Goal: Transaction & Acquisition: Purchase product/service

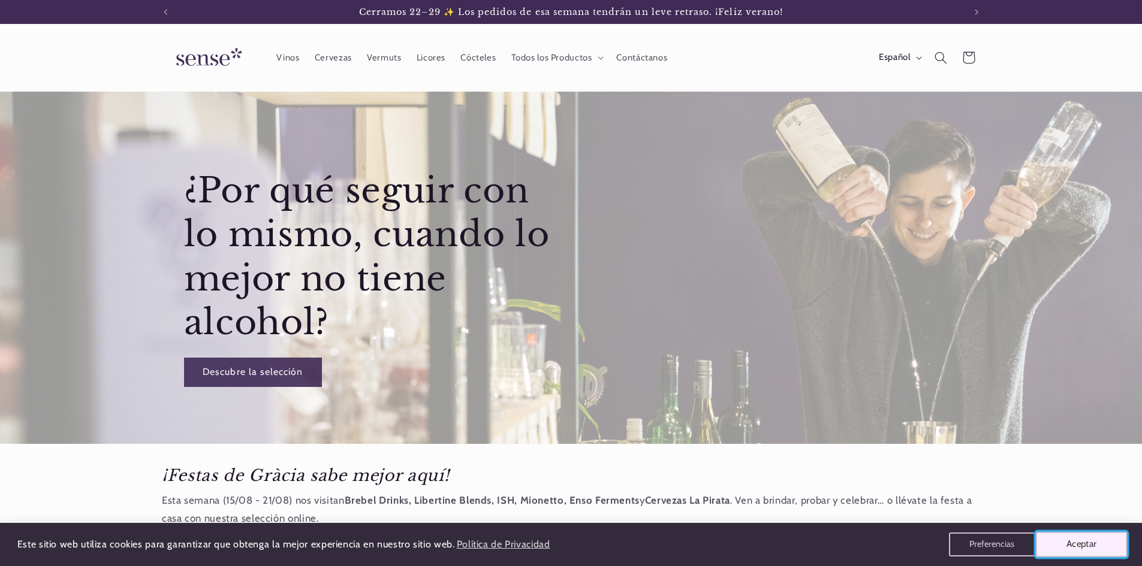
click at [1088, 551] on button "Aceptar" at bounding box center [1082, 544] width 92 height 25
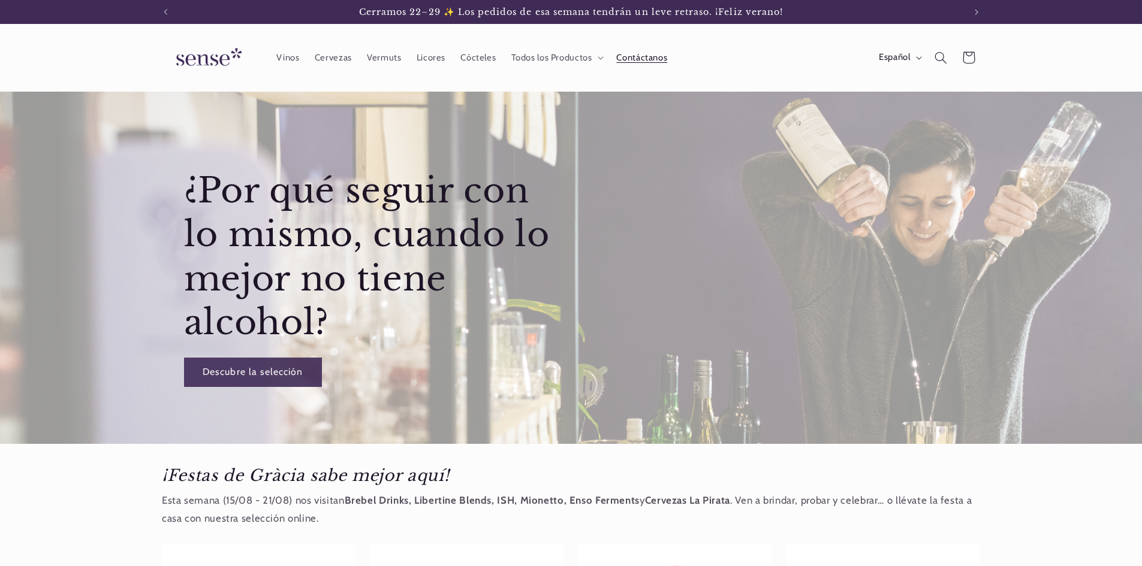
click at [650, 58] on span "Contáctanos" at bounding box center [641, 57] width 51 height 11
click at [291, 61] on span "Vinos" at bounding box center [287, 57] width 23 height 11
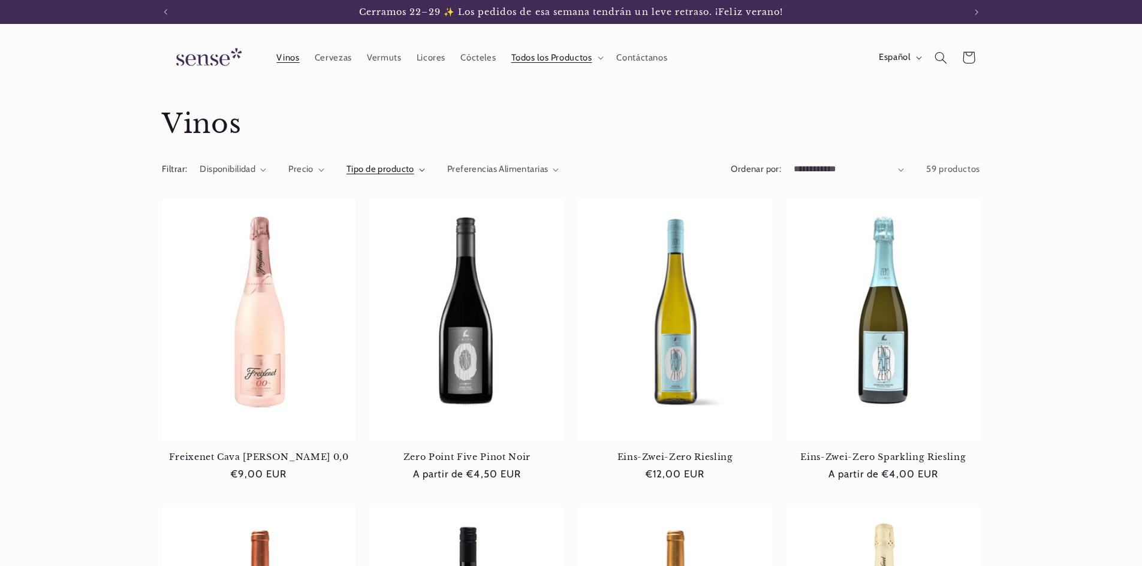
click at [422, 171] on icon "Tipo de producto (0 seleccionado)" at bounding box center [421, 170] width 5 height 3
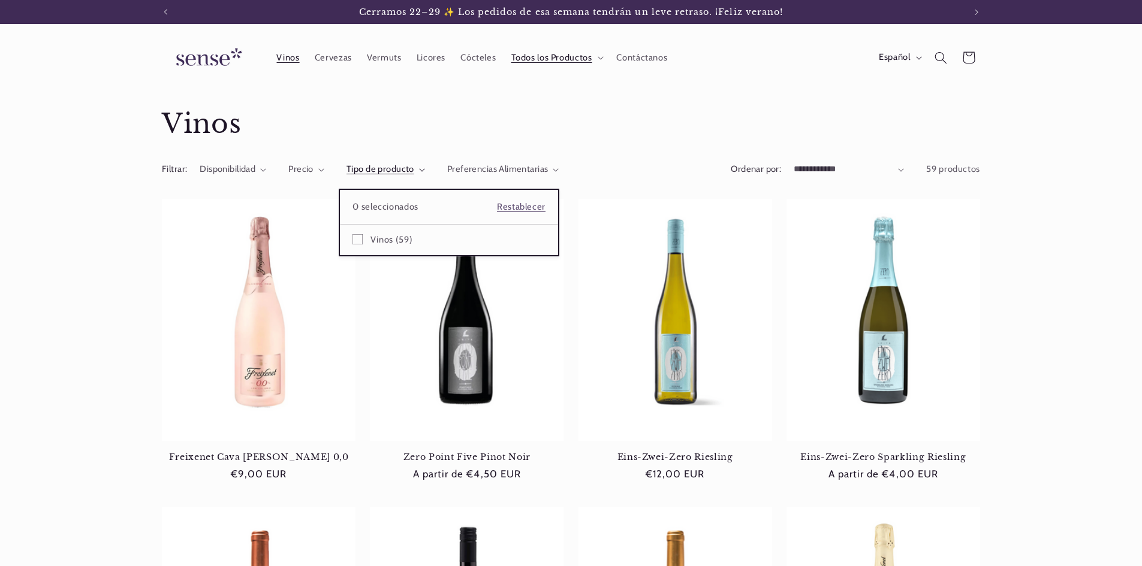
click at [422, 171] on summary "Tipo de producto" at bounding box center [385, 169] width 79 height 13
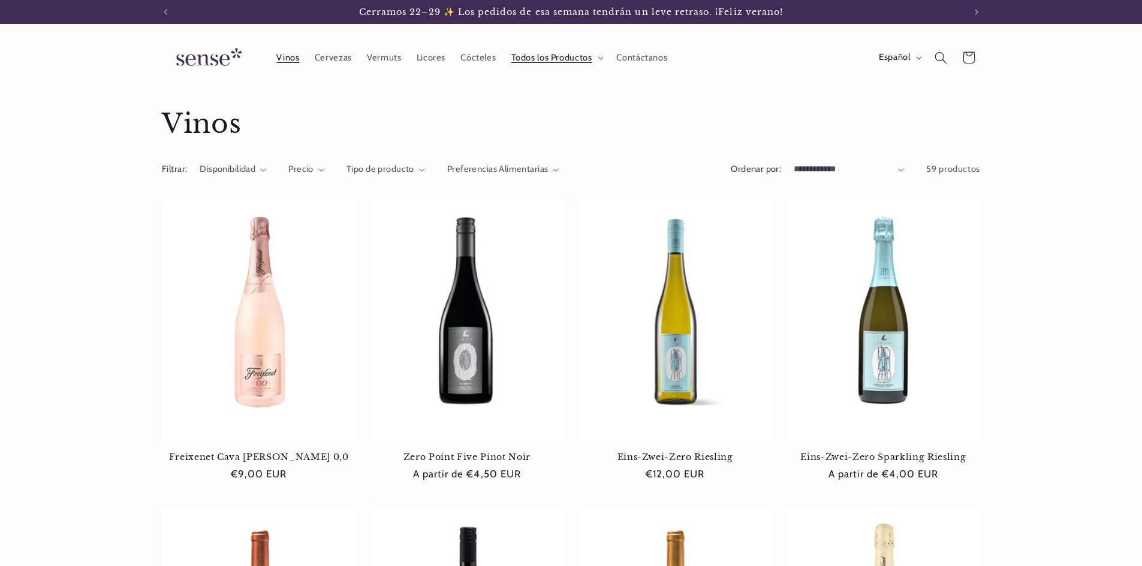
click at [901, 173] on select "**********" at bounding box center [849, 169] width 110 height 13
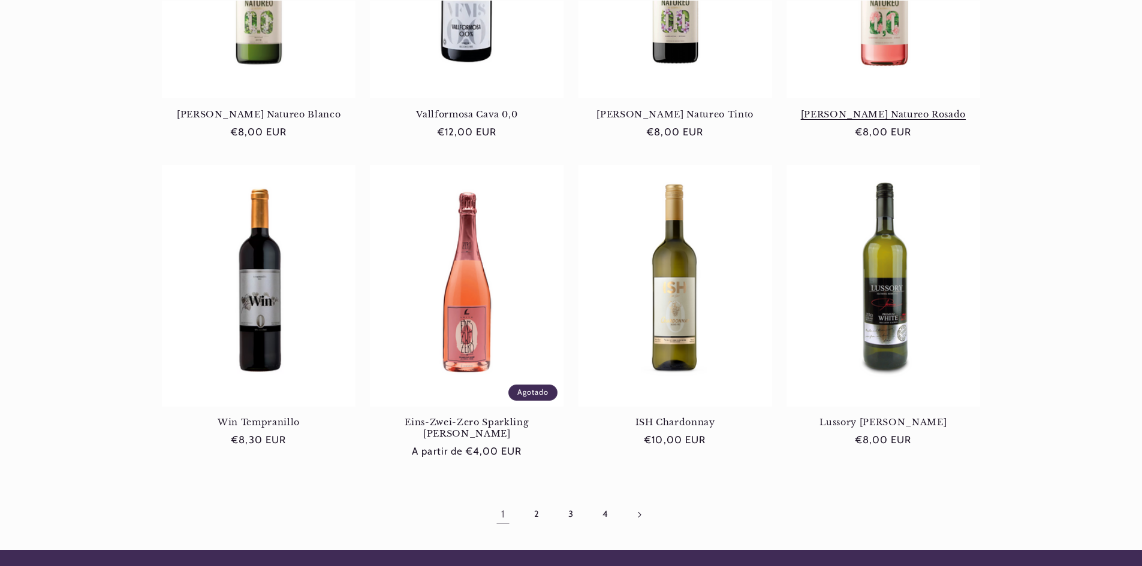
scroll to position [1139, 0]
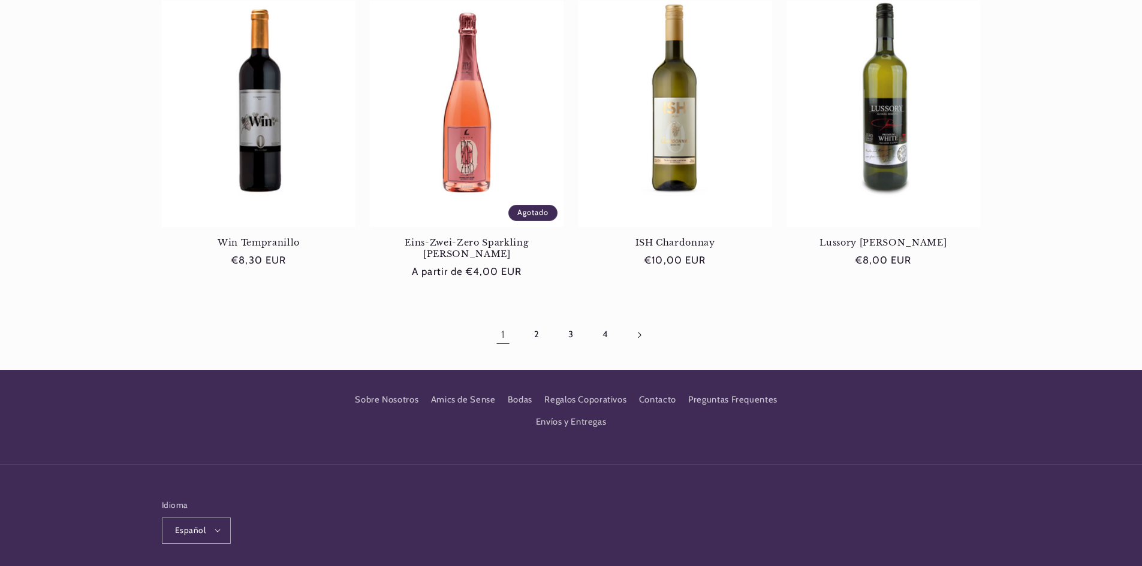
click at [636, 321] on link "Página siguiente" at bounding box center [639, 335] width 28 height 28
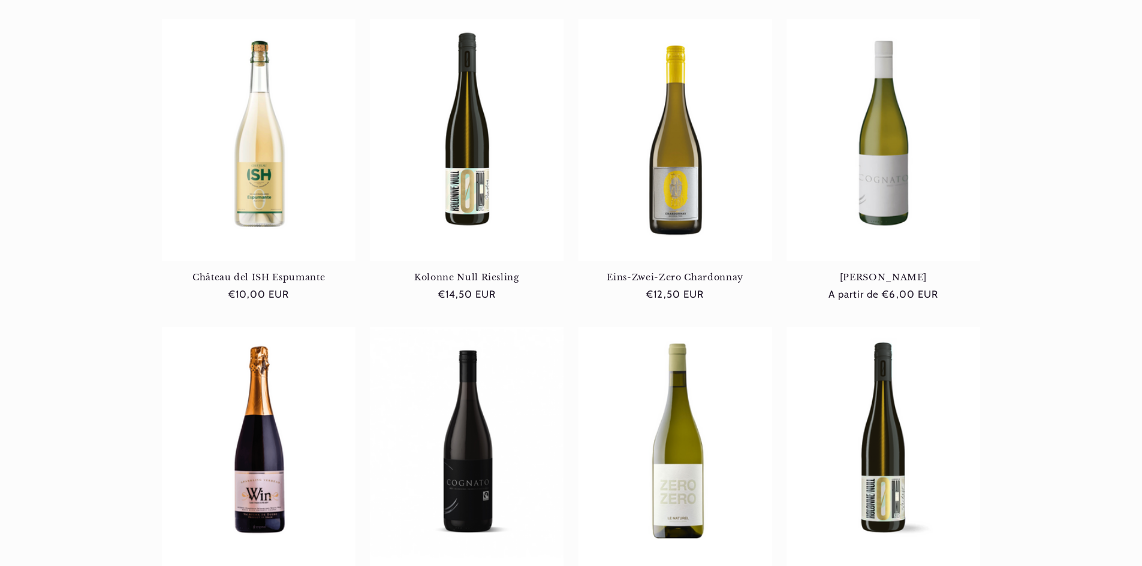
scroll to position [300, 0]
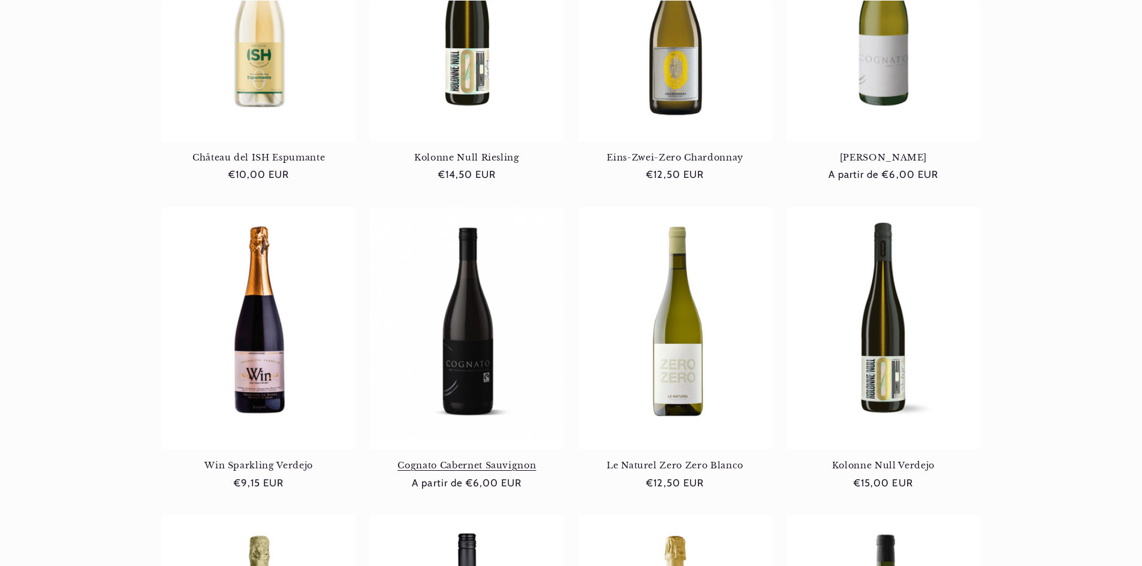
click at [478, 460] on link "Cognato Cabernet Sauvignon" at bounding box center [467, 465] width 194 height 11
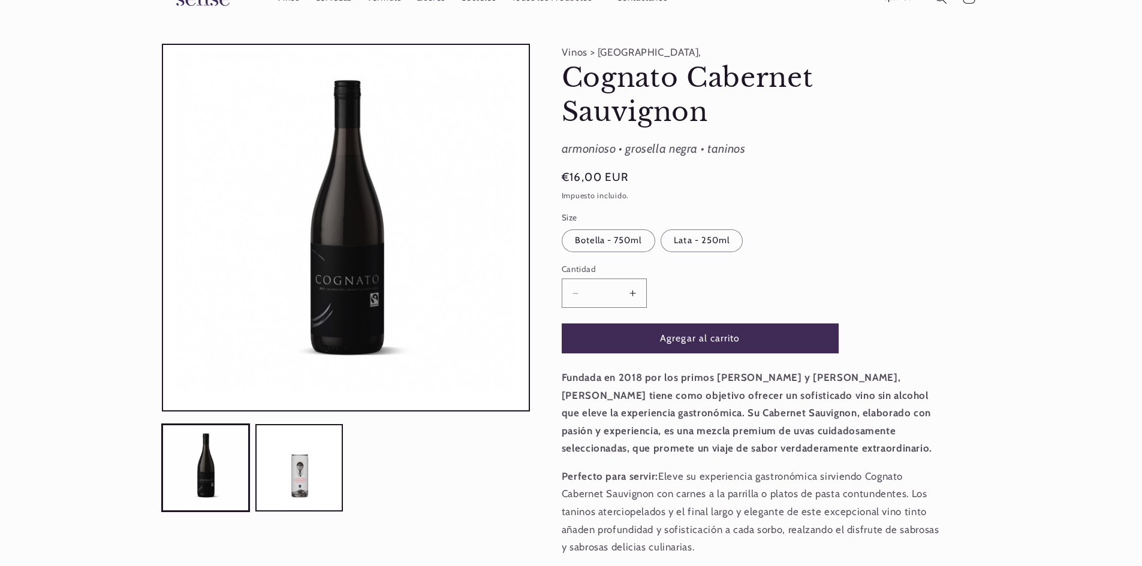
scroll to position [180, 0]
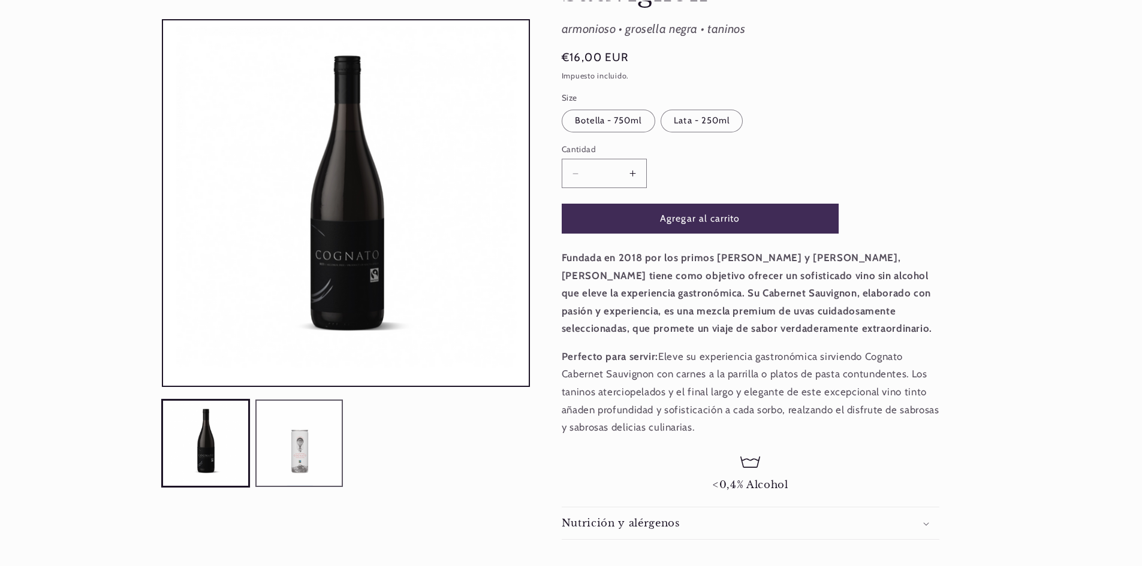
click at [316, 455] on button "Cargar la imagen 2 en la vista de la galería" at bounding box center [299, 444] width 88 height 88
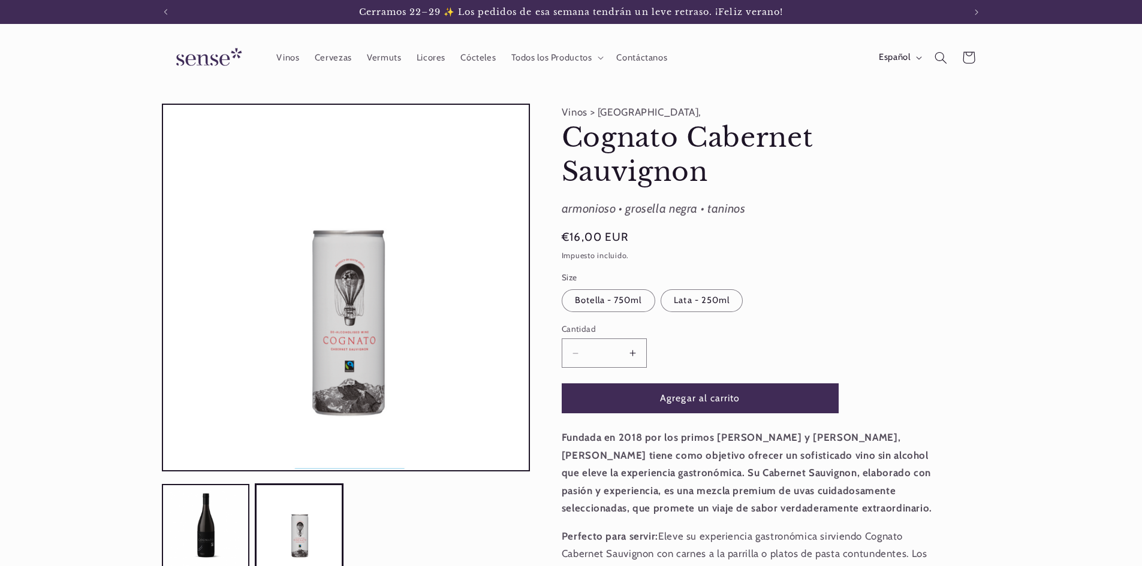
scroll to position [60, 0]
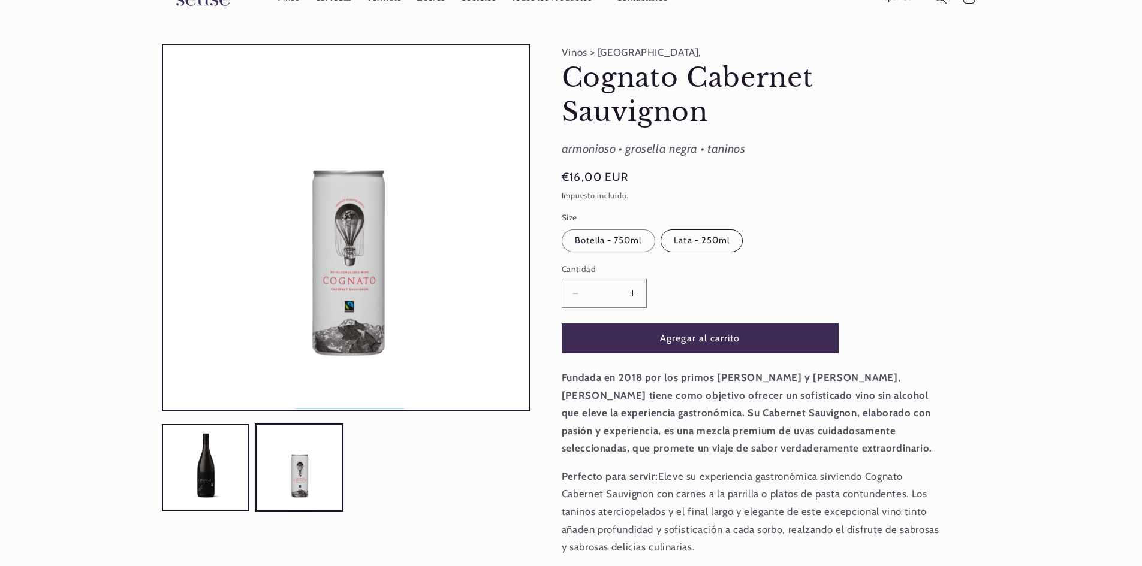
click at [713, 242] on label "Lata - 250ml Variante agotada o no disponible" at bounding box center [701, 241] width 82 height 23
click at [634, 231] on label "Botella - 750ml Variante agotada o no disponible" at bounding box center [608, 241] width 93 height 23
